Goal: Task Accomplishment & Management: Manage account settings

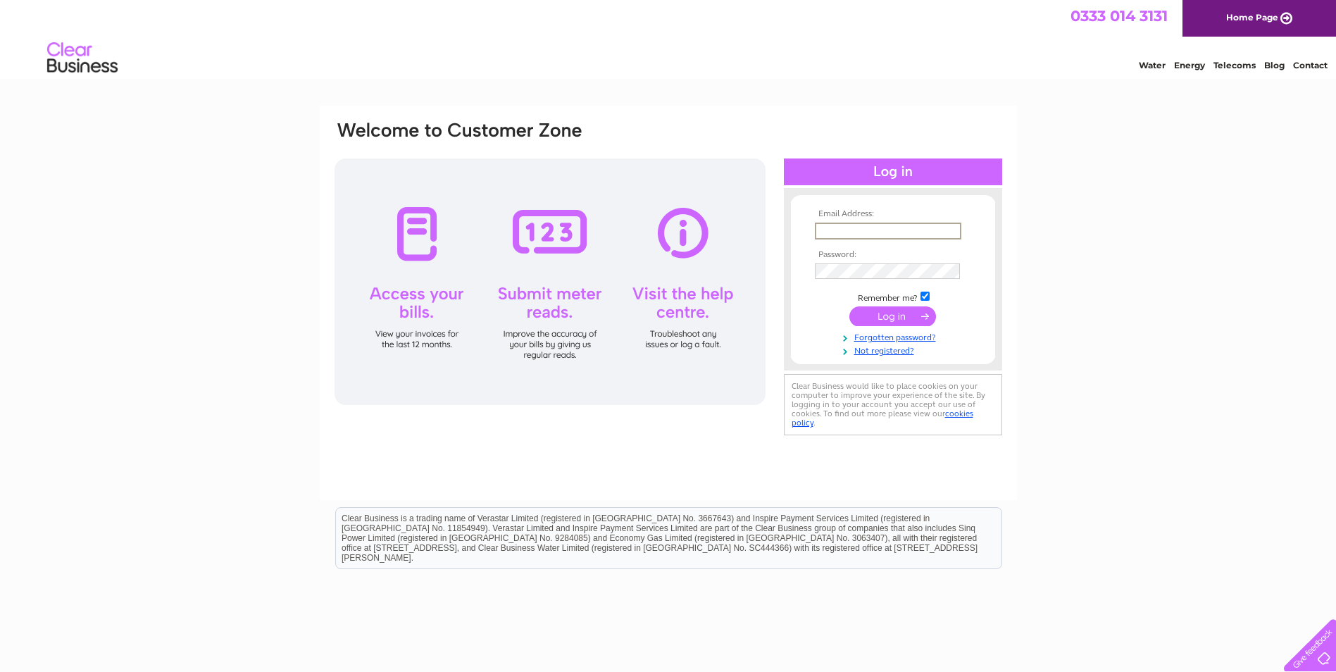
click at [837, 226] on input "text" at bounding box center [888, 231] width 146 height 17
type input "[EMAIL_ADDRESS][DOMAIN_NAME]"
click at [882, 318] on input "submit" at bounding box center [892, 315] width 87 height 20
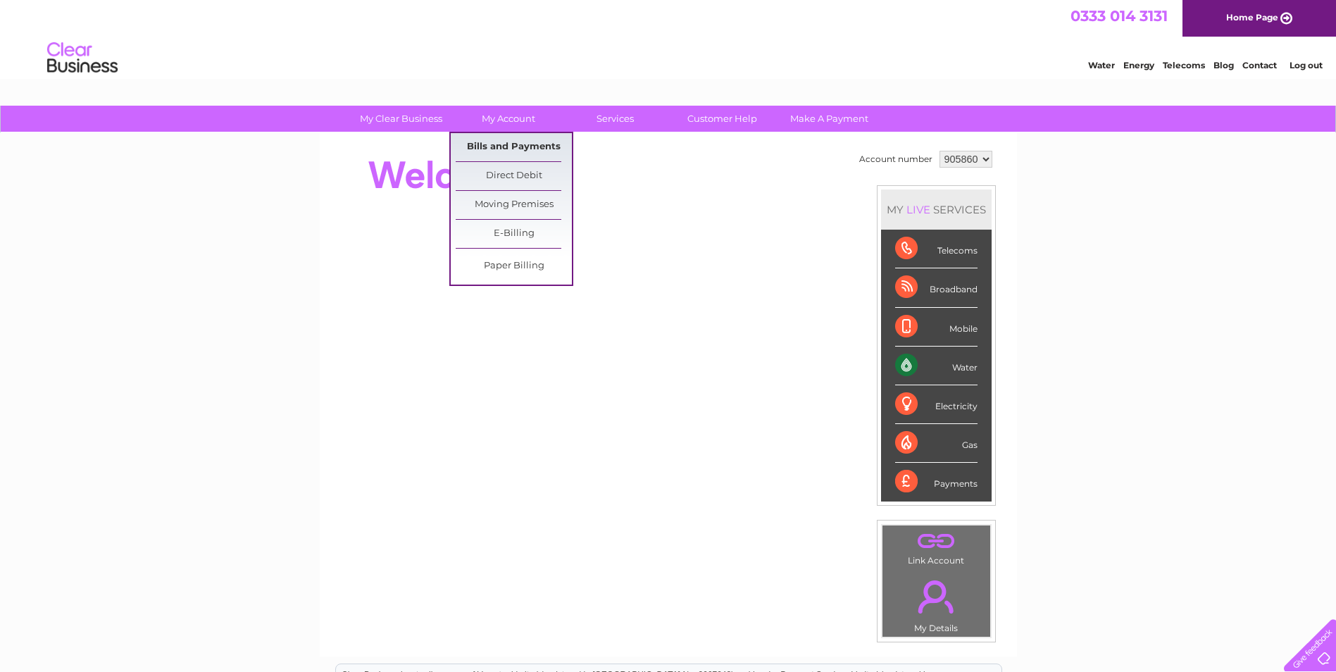
click at [519, 145] on link "Bills and Payments" at bounding box center [514, 147] width 116 height 28
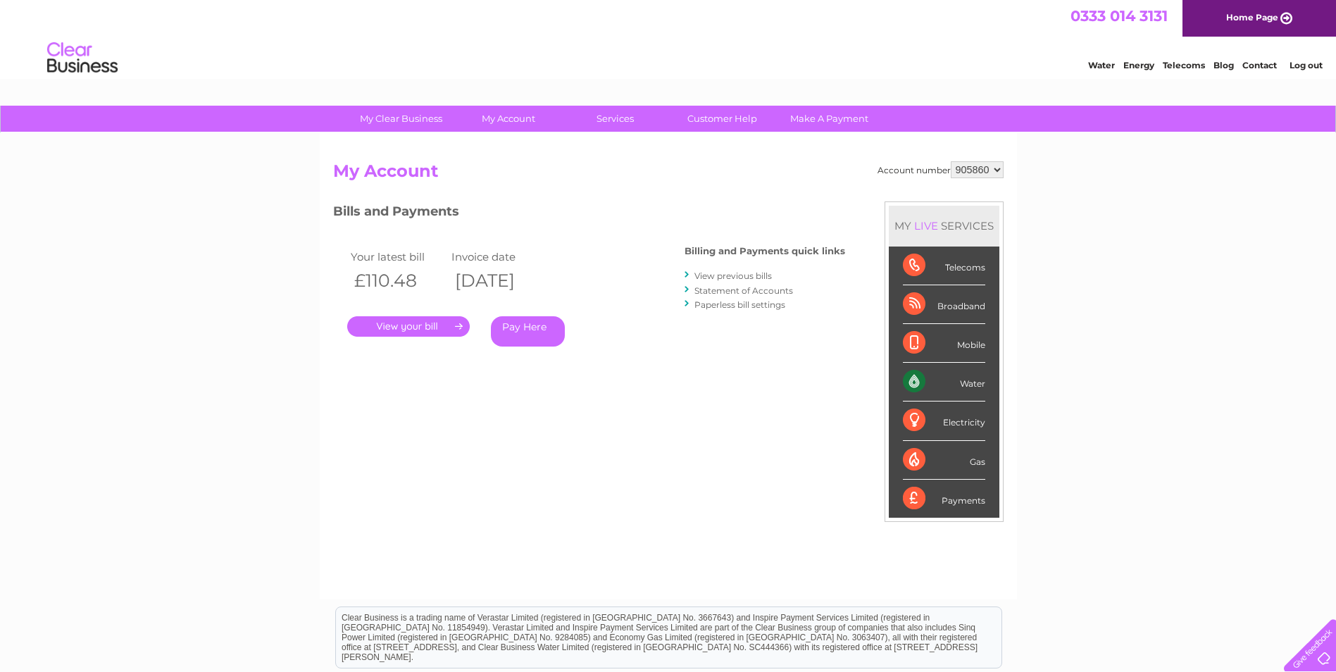
click at [447, 325] on link "." at bounding box center [408, 326] width 123 height 20
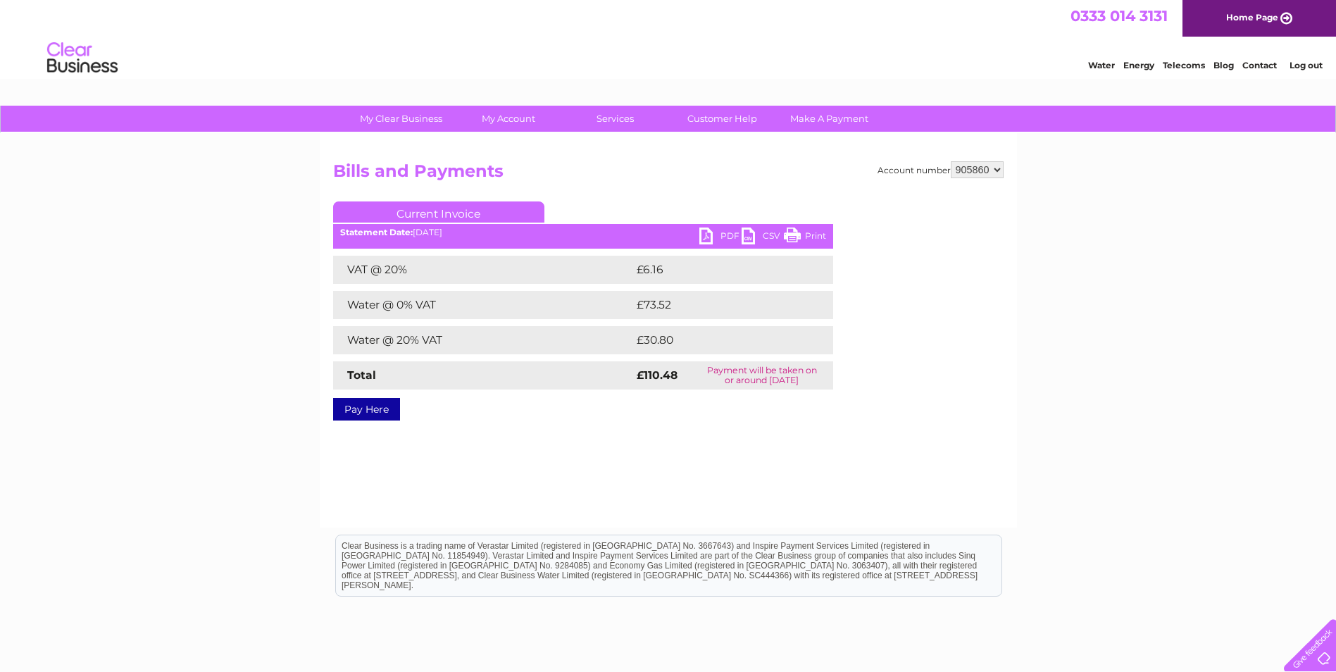
click at [804, 235] on link "Print" at bounding box center [805, 237] width 42 height 20
click at [719, 239] on link "PDF" at bounding box center [720, 237] width 42 height 20
click at [1301, 66] on link "Log out" at bounding box center [1305, 65] width 33 height 11
